Goal: Transaction & Acquisition: Purchase product/service

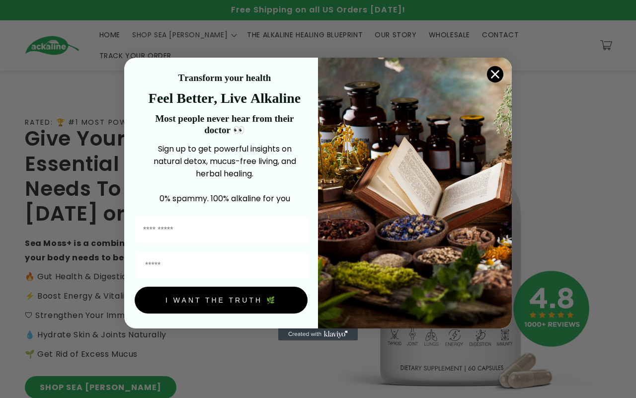
click at [495, 77] on icon "Close dialog" at bounding box center [495, 74] width 7 height 7
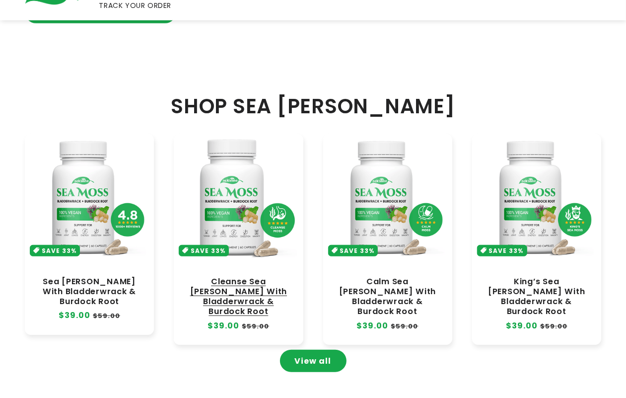
scroll to position [435, 0]
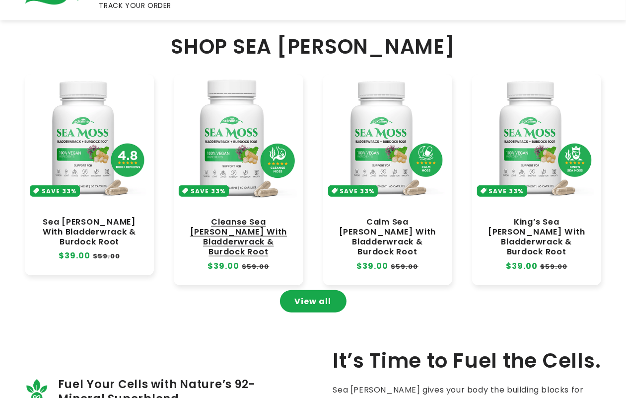
click at [242, 219] on link "Cleanse Sea [PERSON_NAME] With Bladderwrack & Burdock Root" at bounding box center [238, 237] width 109 height 40
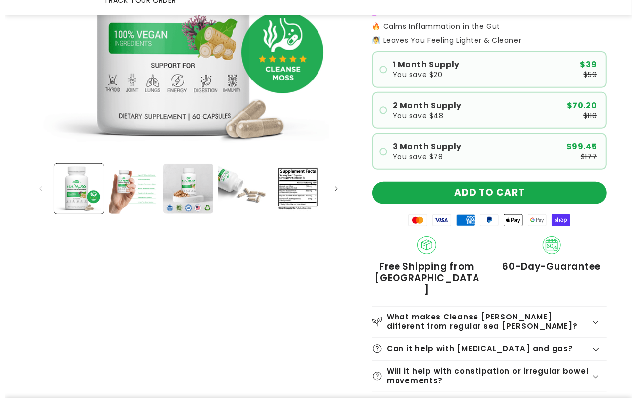
scroll to position [248, 0]
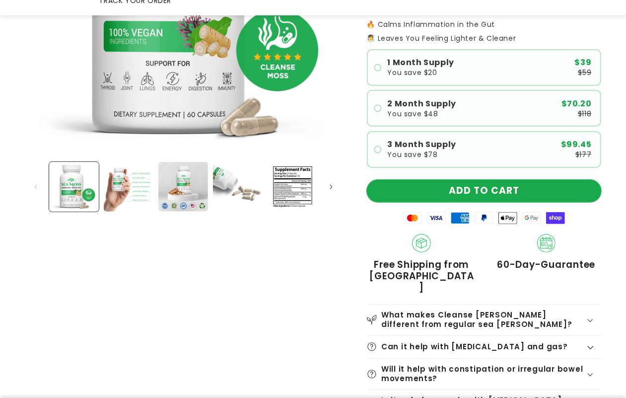
click at [499, 180] on button "ADD TO CART" at bounding box center [484, 191] width 234 height 22
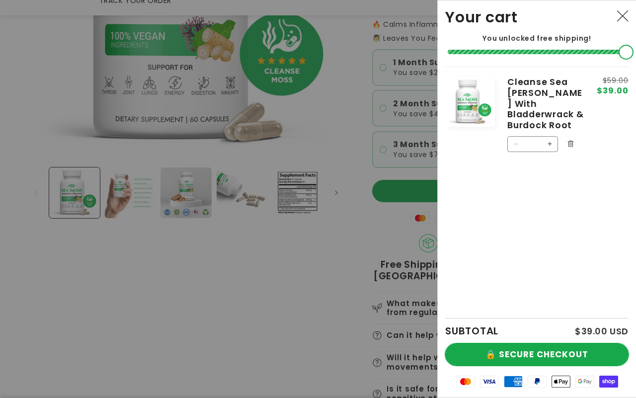
click at [541, 348] on button "🔒 SECURE CHECKOUT" at bounding box center [536, 354] width 183 height 22
